Goal: Check status: Check status

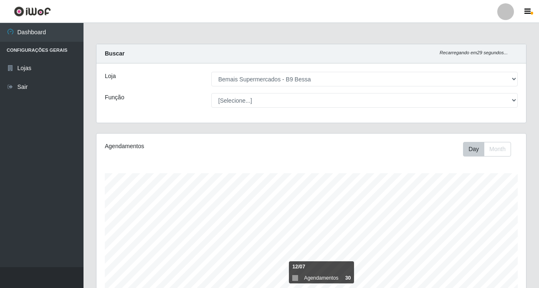
select select "410"
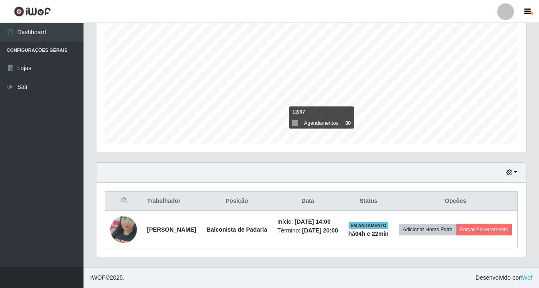
scroll to position [173, 430]
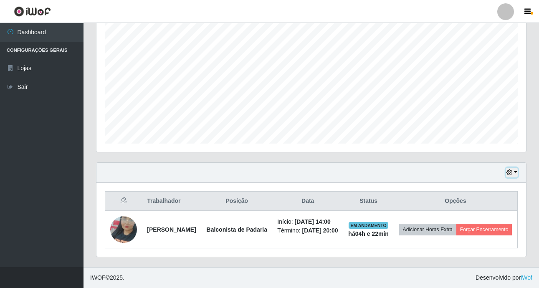
click at [510, 169] on icon "button" at bounding box center [509, 172] width 6 height 6
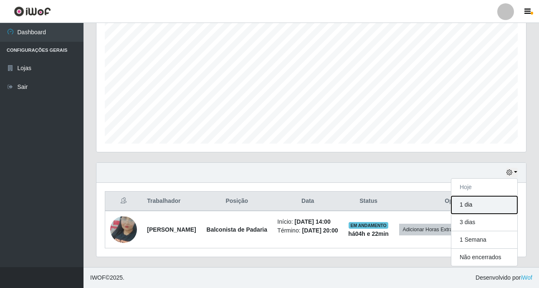
click at [484, 200] on button "1 dia" at bounding box center [484, 205] width 66 height 18
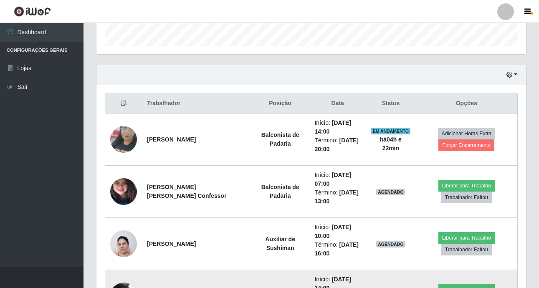
scroll to position [291, 0]
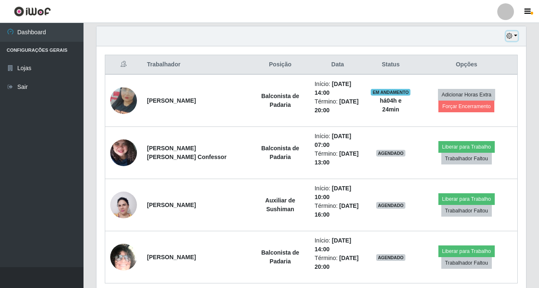
click at [509, 35] on icon "button" at bounding box center [509, 36] width 6 height 6
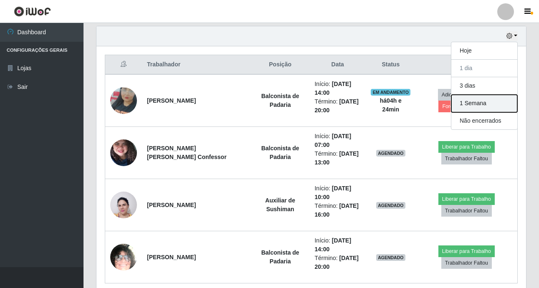
click at [488, 101] on button "1 Semana" at bounding box center [484, 104] width 66 height 18
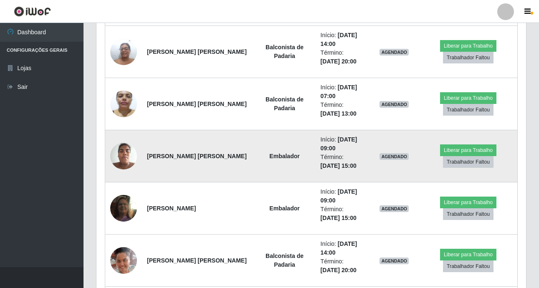
scroll to position [709, 0]
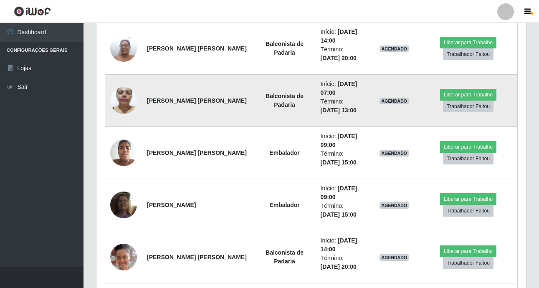
click at [340, 121] on td "Início: [DATE] 07:00 Término: [DATE] 13:00" at bounding box center [343, 101] width 54 height 52
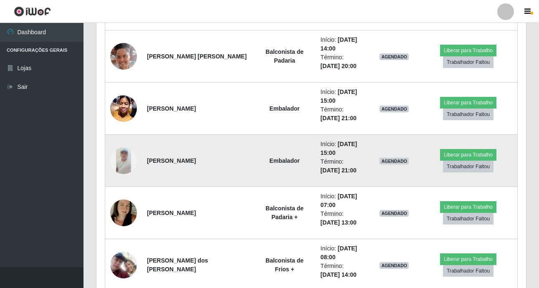
scroll to position [918, 0]
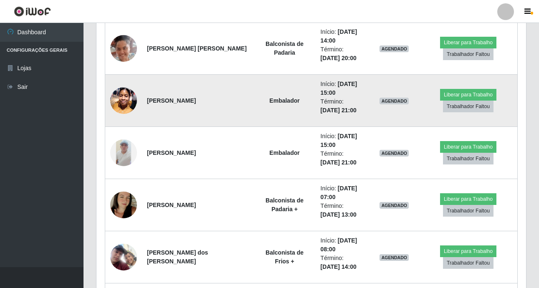
click at [123, 98] on img at bounding box center [123, 100] width 27 height 35
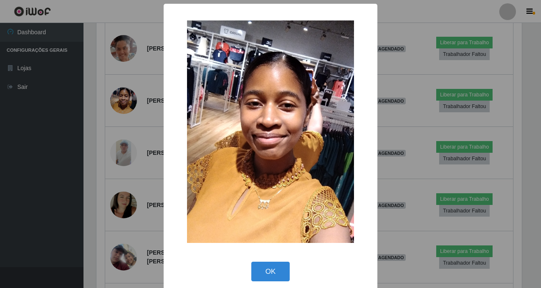
click at [123, 101] on div "× OK Cancel" at bounding box center [270, 144] width 541 height 288
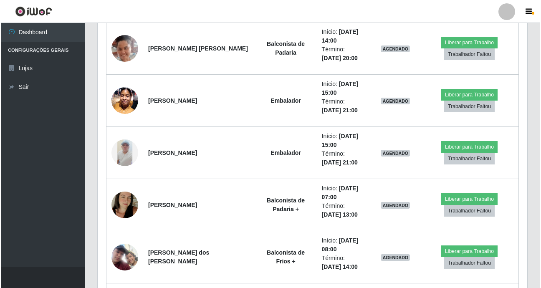
scroll to position [173, 430]
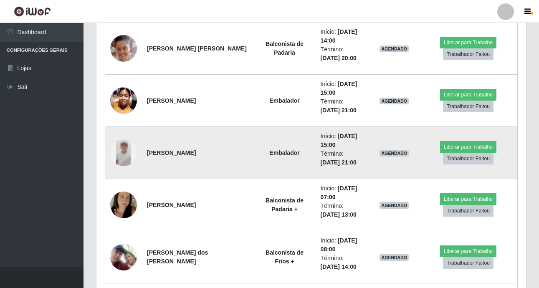
click at [127, 145] on img at bounding box center [123, 152] width 27 height 27
drag, startPoint x: 127, startPoint y: 145, endPoint x: 127, endPoint y: 150, distance: 4.6
click at [127, 150] on img at bounding box center [123, 152] width 27 height 27
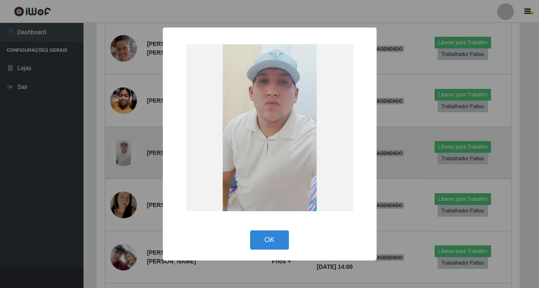
scroll to position [173, 425]
click at [127, 150] on div "× OK Cancel" at bounding box center [270, 144] width 541 height 288
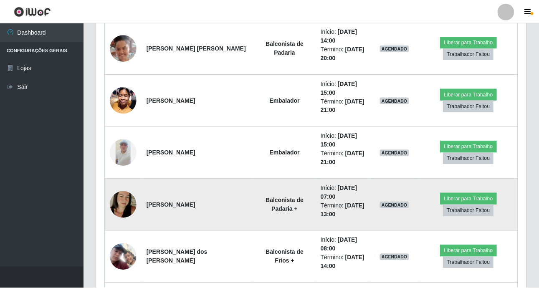
scroll to position [173, 430]
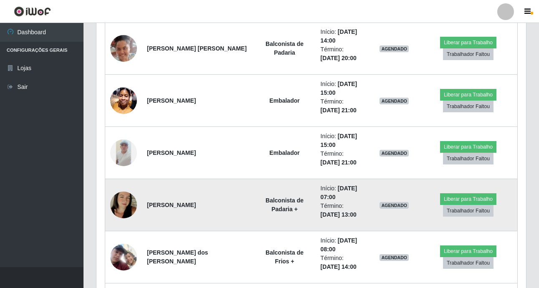
click at [120, 198] on img at bounding box center [123, 205] width 27 height 48
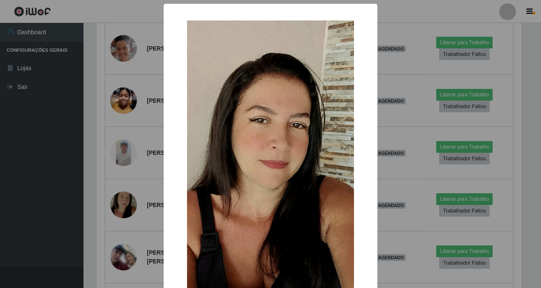
click at [121, 198] on div "× OK Cancel" at bounding box center [270, 144] width 541 height 288
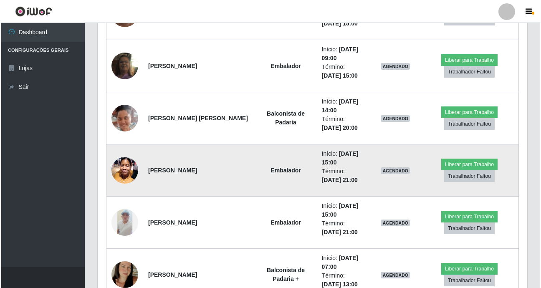
scroll to position [792, 0]
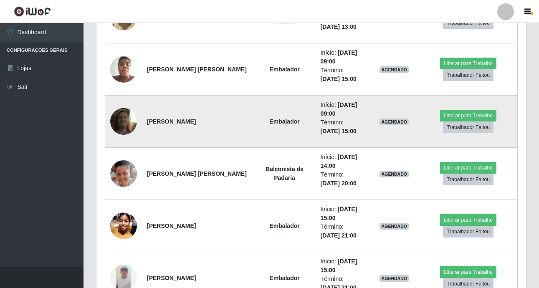
click at [125, 116] on img at bounding box center [123, 122] width 27 height 48
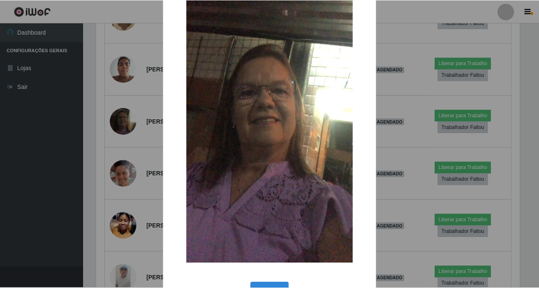
scroll to position [40, 0]
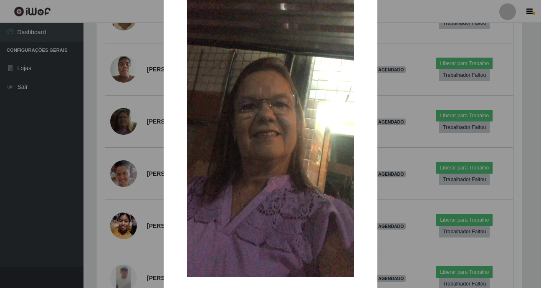
click at [127, 134] on div "× OK Cancel" at bounding box center [270, 144] width 541 height 288
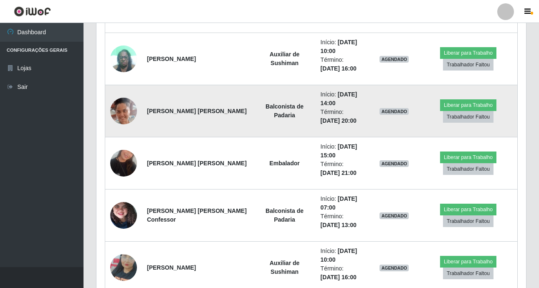
scroll to position [1913, 0]
